Goal: Navigation & Orientation: Find specific page/section

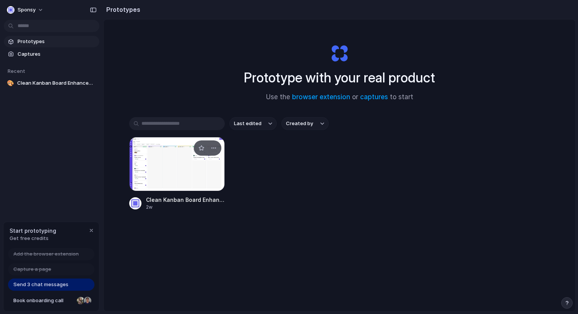
click at [173, 167] on div at bounding box center [176, 164] width 95 height 54
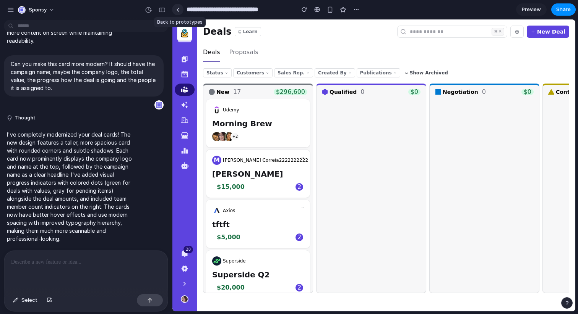
click at [178, 11] on link at bounding box center [177, 9] width 11 height 11
